Goal: Check status: Check status

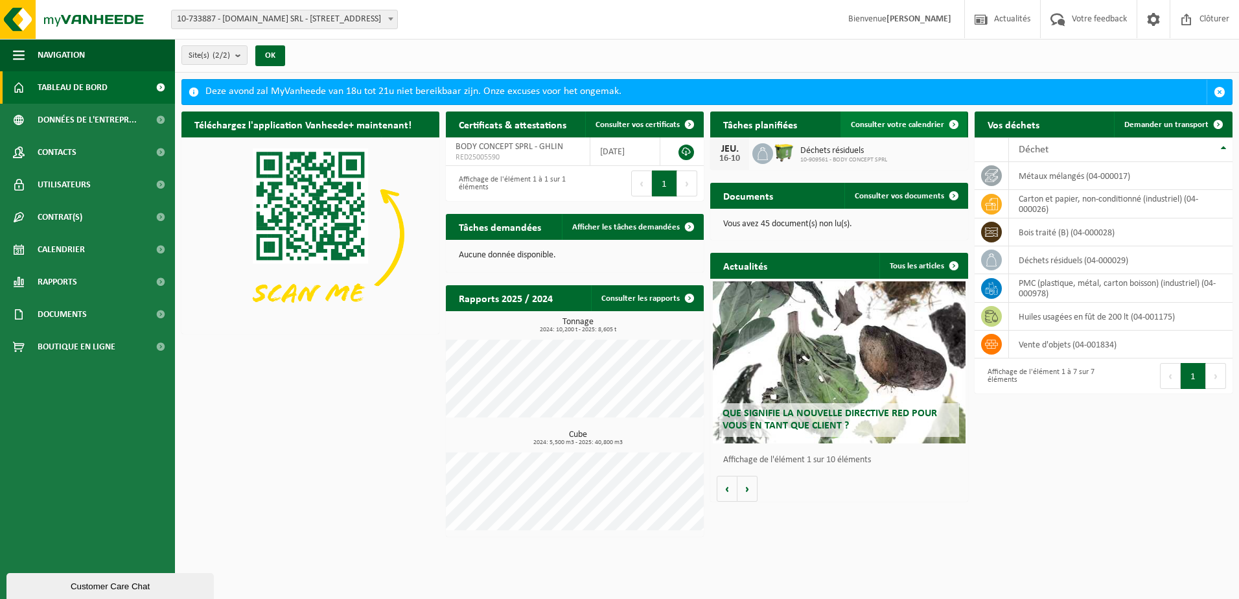
click at [895, 126] on span "Consulter votre calendrier" at bounding box center [897, 125] width 93 height 8
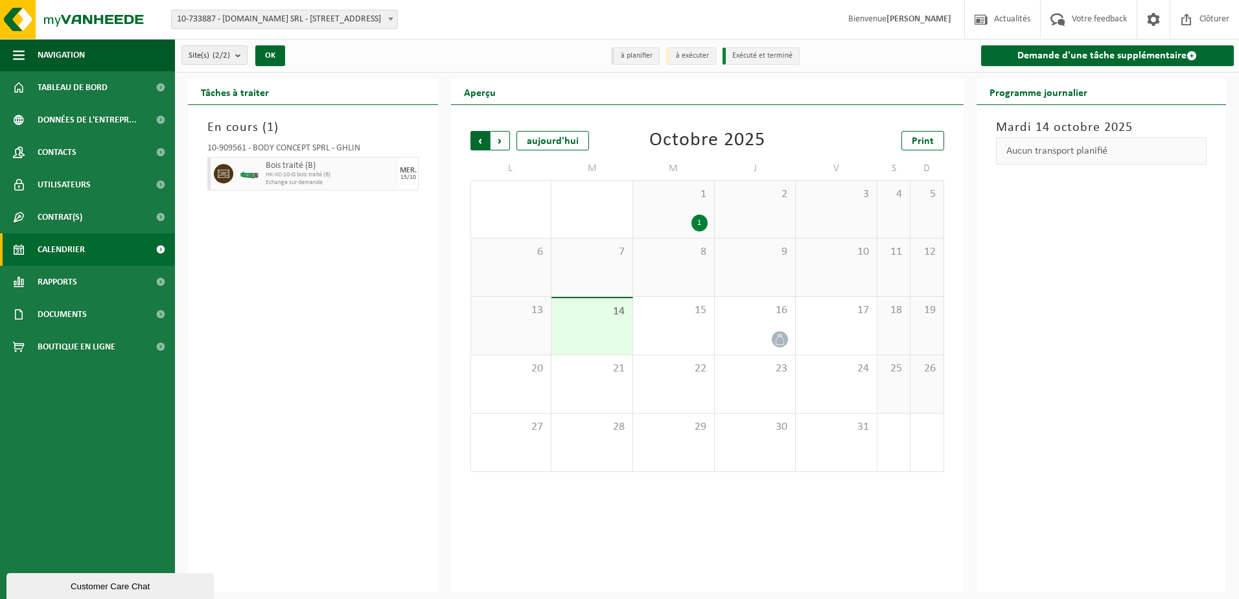
click at [498, 144] on span "Suivant" at bounding box center [499, 140] width 19 height 19
click at [498, 146] on span "Suivant" at bounding box center [499, 140] width 19 height 19
click at [484, 144] on span "Précédent" at bounding box center [479, 140] width 19 height 19
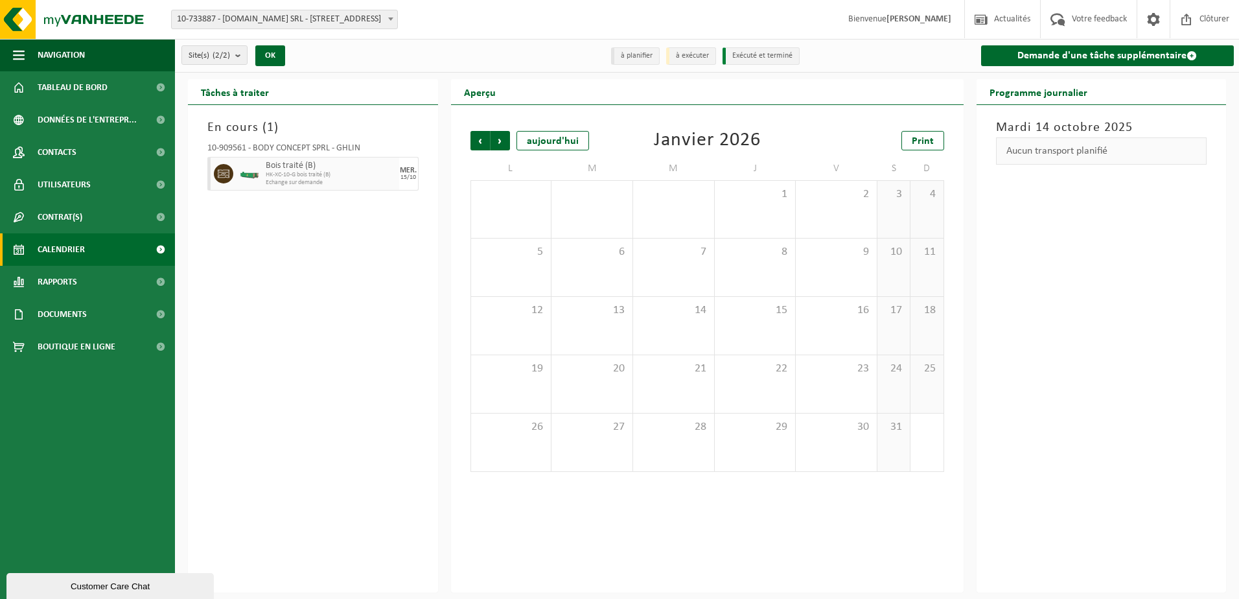
click at [485, 144] on span "Précédent" at bounding box center [479, 140] width 19 height 19
click at [770, 323] on div "16" at bounding box center [755, 326] width 81 height 58
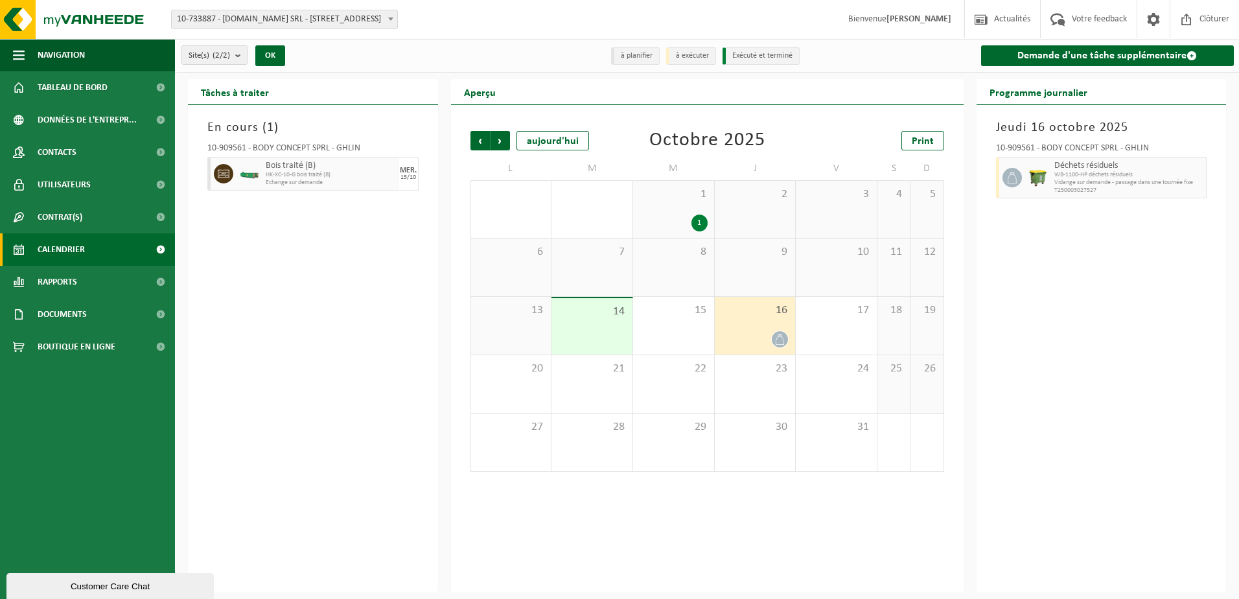
drag, startPoint x: 801, startPoint y: 133, endPoint x: 801, endPoint y: 122, distance: 11.0
click at [799, 132] on div "Précédent Suivant aujourd'hui Octobre 2025 Print" at bounding box center [707, 140] width 474 height 19
click at [383, 294] on div "En cours ( 1 ) 10-909561 - BODY CONCEPT SPRL - GHLIN Bois traité (B) HK-XC-10-G…" at bounding box center [313, 348] width 250 height 487
click at [755, 326] on div "16" at bounding box center [755, 326] width 81 height 58
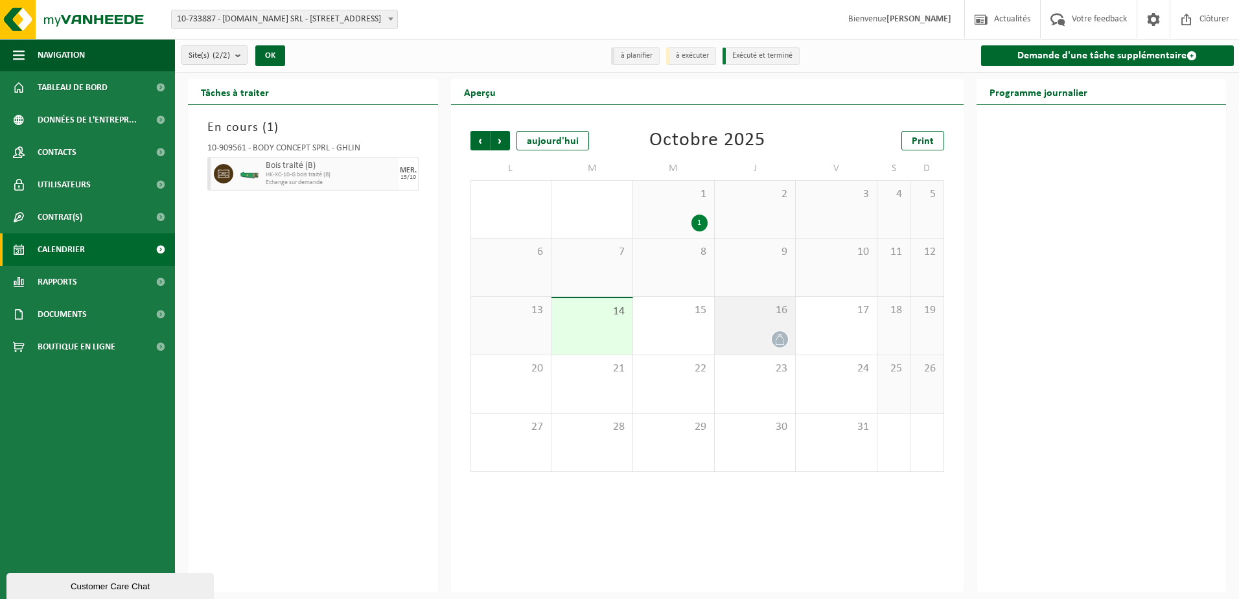
click at [756, 317] on div "16" at bounding box center [755, 326] width 81 height 58
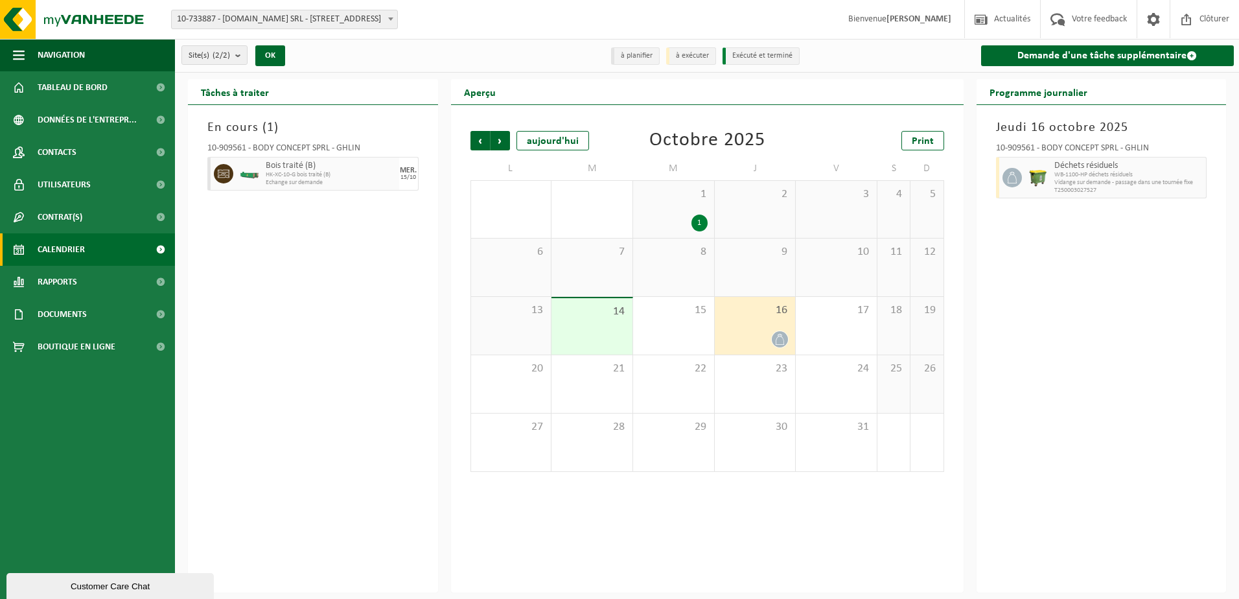
drag, startPoint x: 345, startPoint y: 310, endPoint x: 385, endPoint y: 118, distance: 195.9
click at [345, 309] on div "En cours ( 1 ) 10-909561 - BODY CONCEPT SPRL - GHLIN Bois traité (B) HK-XC-10-G…" at bounding box center [313, 348] width 250 height 487
